Goal: Task Accomplishment & Management: Use online tool/utility

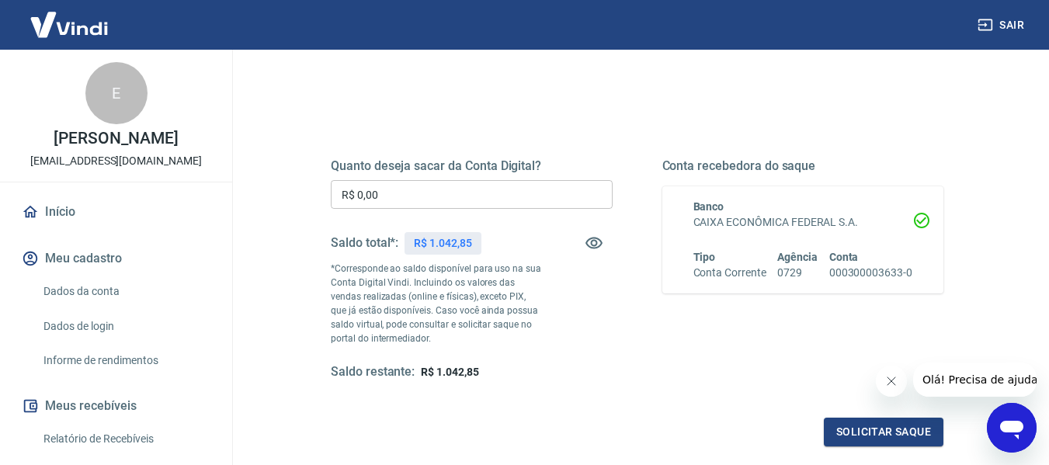
scroll to position [155, 0]
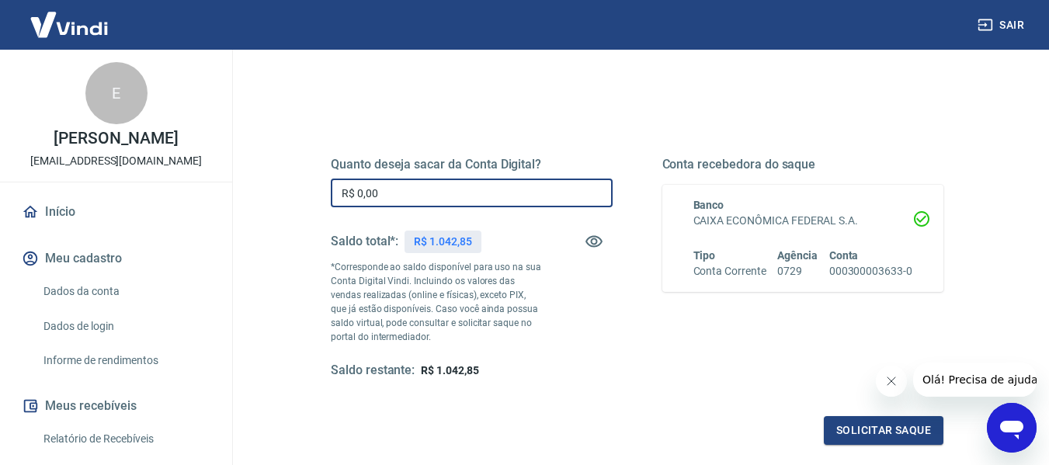
click at [461, 188] on input "R$ 0,00" at bounding box center [472, 193] width 282 height 29
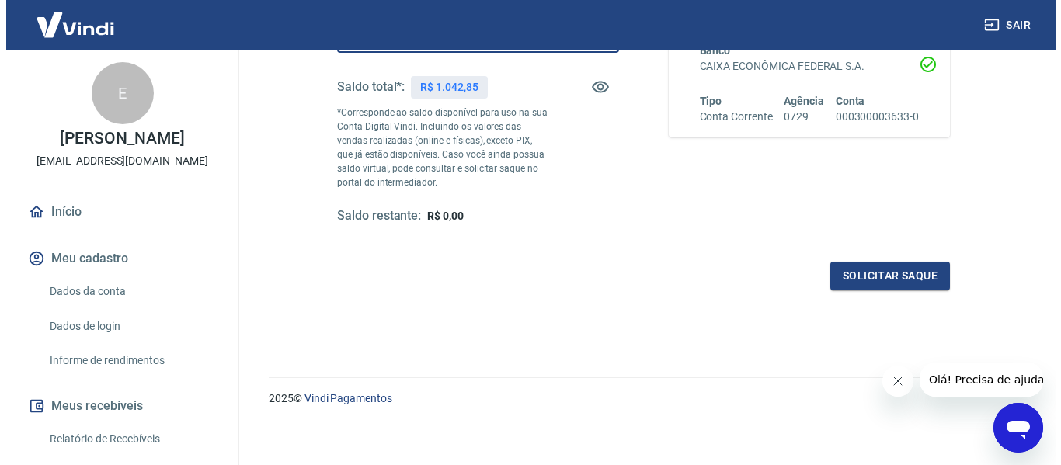
scroll to position [311, 0]
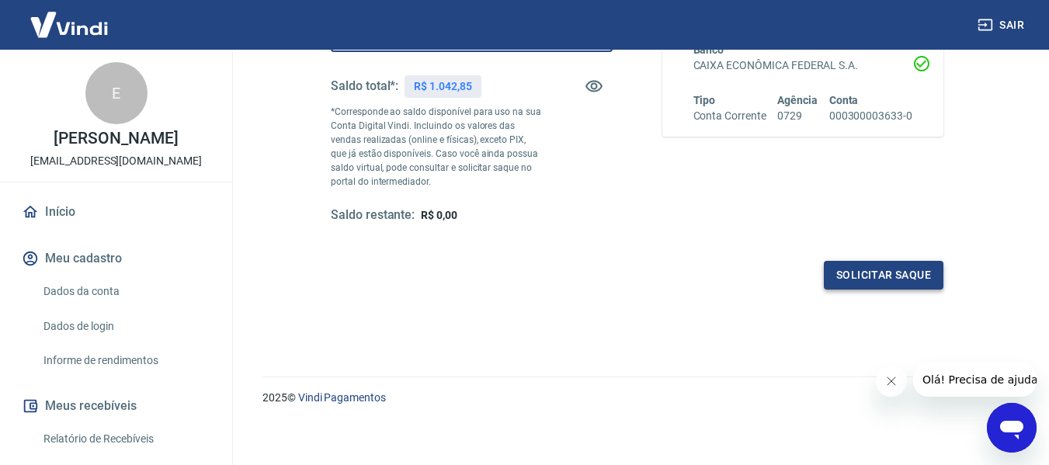
type input "R$ 1.042,85"
click at [865, 275] on button "Solicitar saque" at bounding box center [884, 275] width 120 height 29
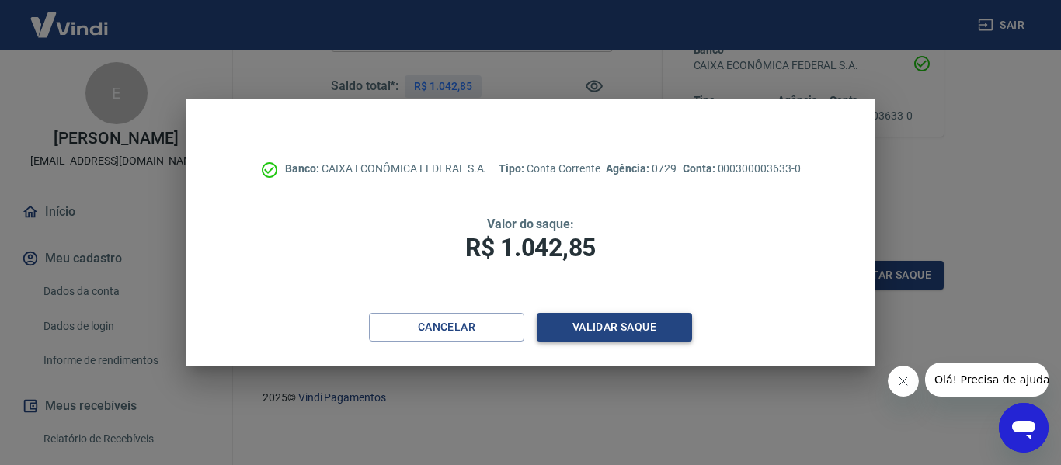
click at [598, 330] on button "Validar saque" at bounding box center [614, 327] width 155 height 29
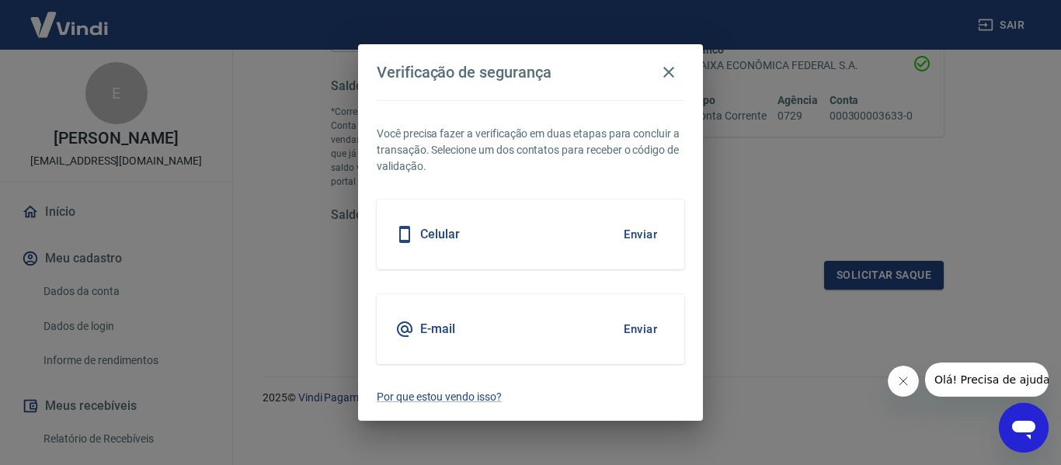
click at [647, 228] on button "Enviar" at bounding box center [640, 234] width 50 height 33
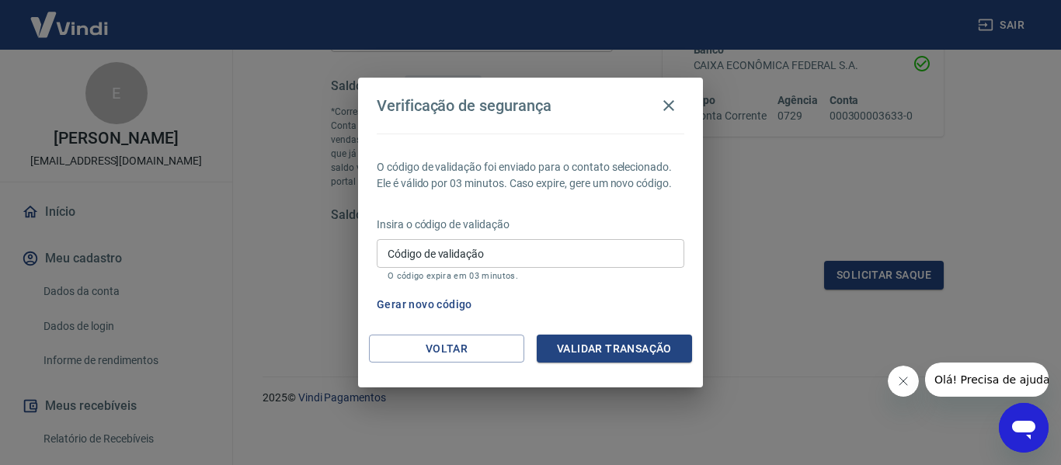
click at [461, 259] on input "Código de validação" at bounding box center [531, 253] width 308 height 29
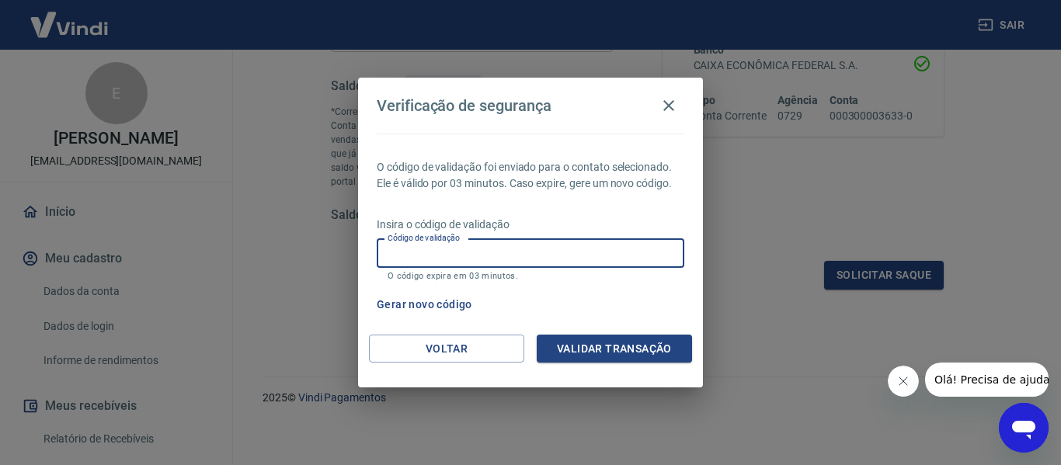
click at [778, 299] on div "Verificação de segurança O código de validação foi enviado para o contato selec…" at bounding box center [530, 232] width 1061 height 465
click at [485, 256] on input "Código de validação" at bounding box center [531, 253] width 308 height 29
type input "538483"
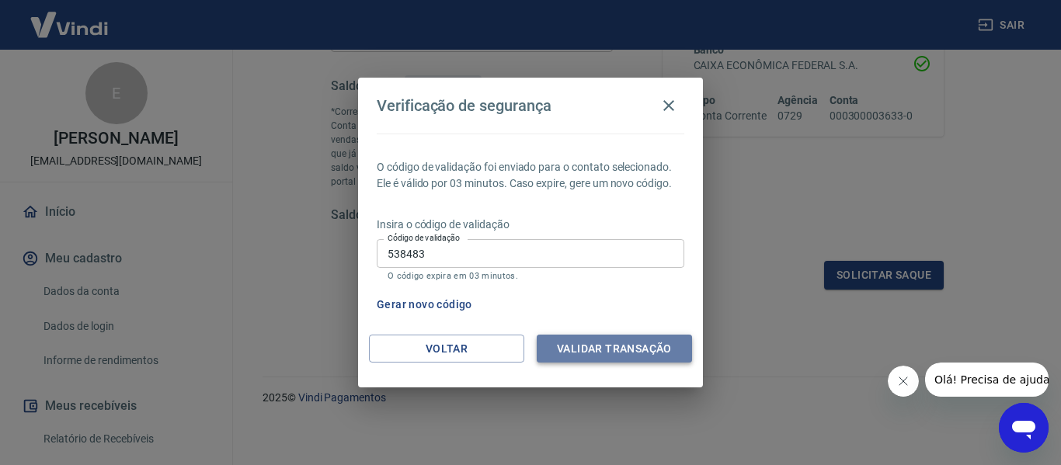
click at [589, 339] on button "Validar transação" at bounding box center [614, 349] width 155 height 29
